Goal: Transaction & Acquisition: Purchase product/service

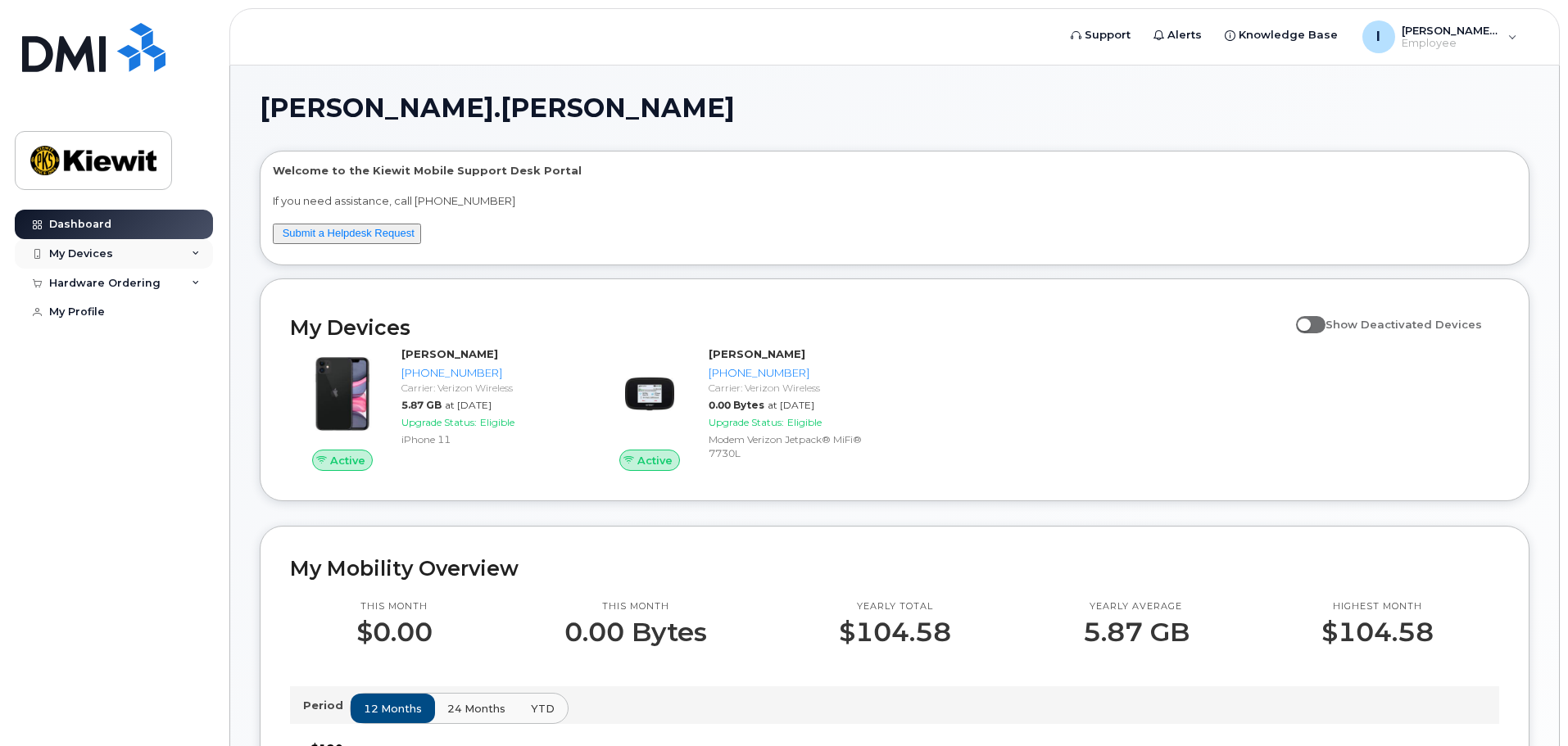
click at [200, 252] on div "My Devices" at bounding box center [114, 254] width 198 height 29
click at [186, 445] on div "Hardware Ordering" at bounding box center [114, 430] width 198 height 29
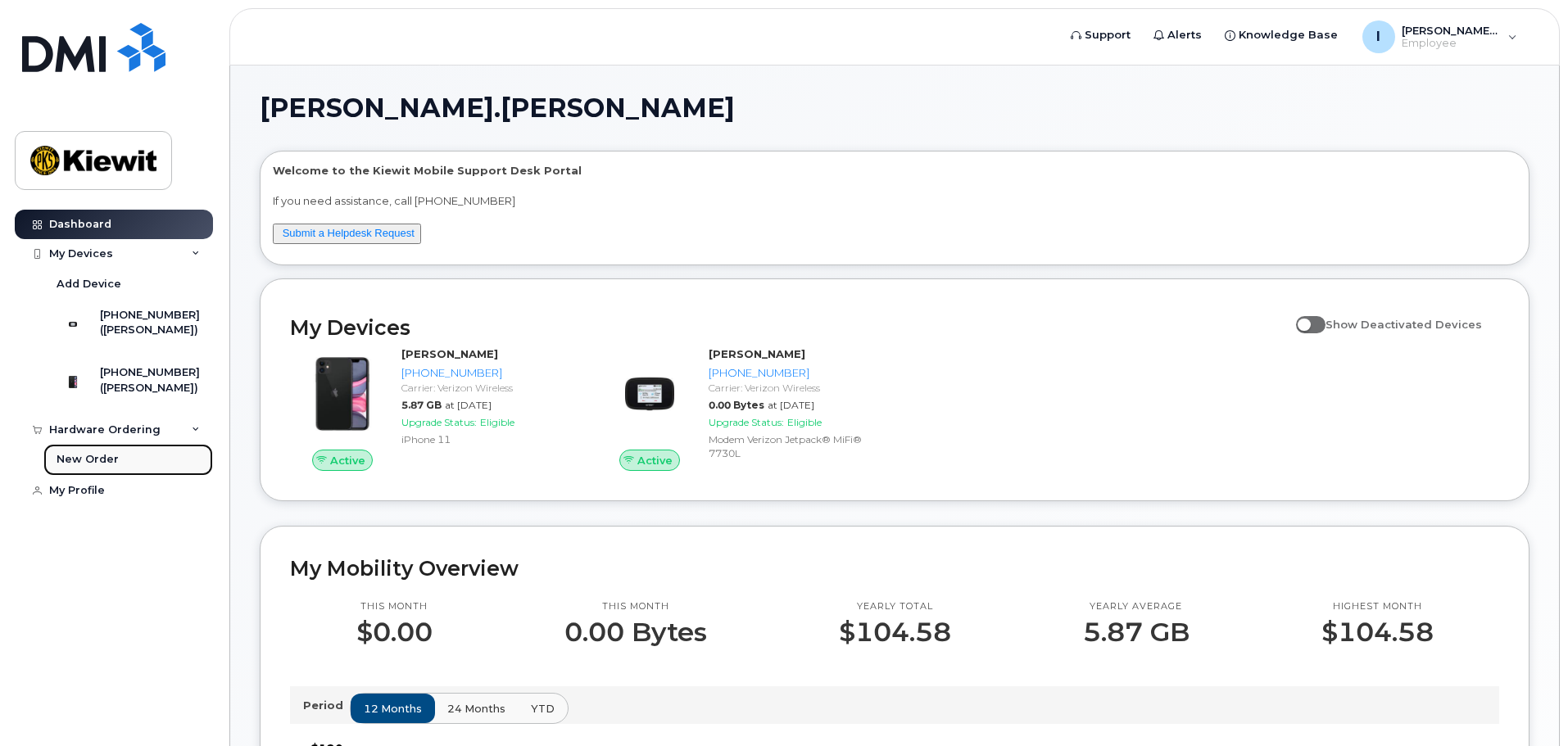
click at [100, 467] on div "New Order" at bounding box center [87, 459] width 62 height 15
